Goal: Information Seeking & Learning: Learn about a topic

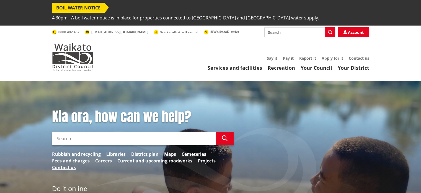
click at [83, 132] on input "Search" at bounding box center [134, 138] width 164 height 13
click at [141, 150] on link "District plan" at bounding box center [144, 153] width 27 height 7
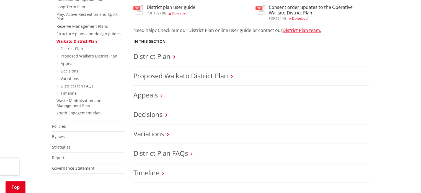
scroll to position [249, 0]
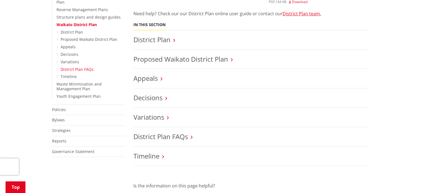
click at [70, 66] on link "District Plan FAQs" at bounding box center [77, 68] width 33 height 5
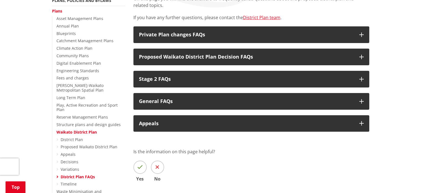
scroll to position [166, 0]
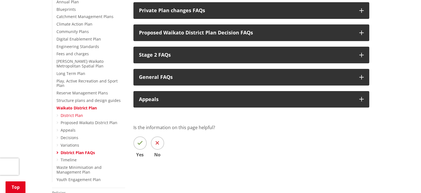
click at [75, 112] on link "District Plan" at bounding box center [72, 114] width 22 height 5
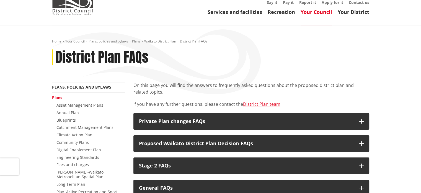
scroll to position [0, 0]
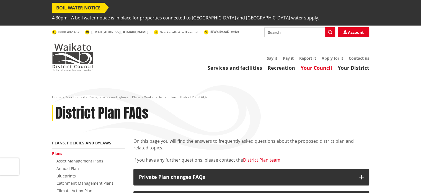
click at [315, 64] on link "Your Council" at bounding box center [317, 67] width 32 height 7
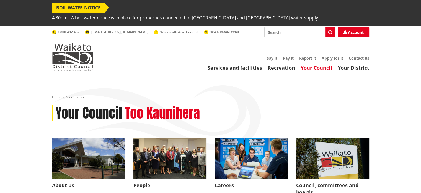
click at [283, 27] on input "Search" at bounding box center [300, 32] width 71 height 10
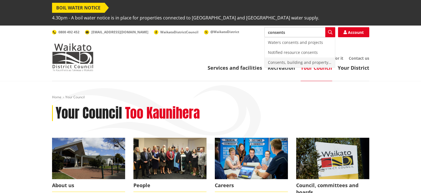
click at [304, 57] on div "Consents, building and property | [GEOGRAPHIC_DATA], he whare, he rawa hoki" at bounding box center [300, 62] width 70 height 10
type input "Consents, building and property | [GEOGRAPHIC_DATA], he whare, he rawa hoki"
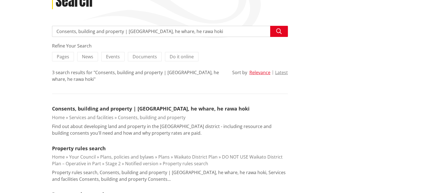
scroll to position [139, 0]
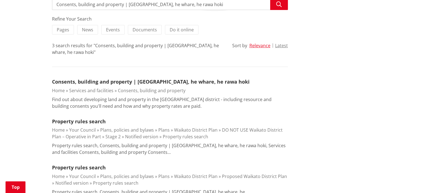
click at [126, 87] on link "Consents, building and property" at bounding box center [152, 90] width 68 height 6
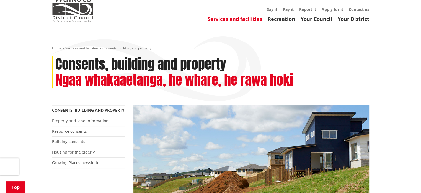
scroll to position [111, 0]
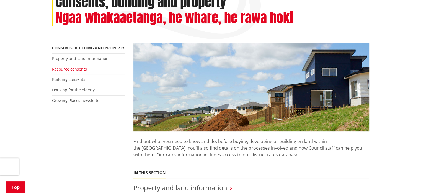
click at [70, 66] on link "Resource consents" at bounding box center [69, 68] width 35 height 5
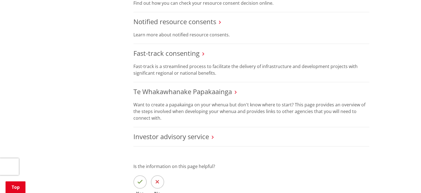
scroll to position [554, 0]
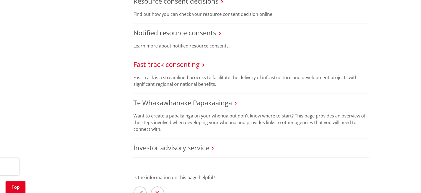
click at [183, 60] on link "Fast-track consenting" at bounding box center [167, 64] width 66 height 9
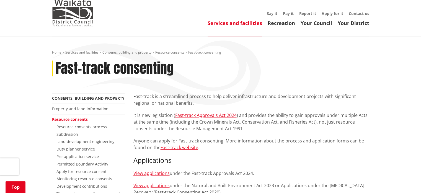
scroll to position [139, 0]
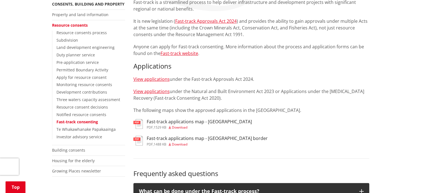
click at [175, 135] on h3 "Fast-track applications map - [GEOGRAPHIC_DATA] border" at bounding box center [207, 137] width 121 height 5
